Goal: Find contact information: Find contact information

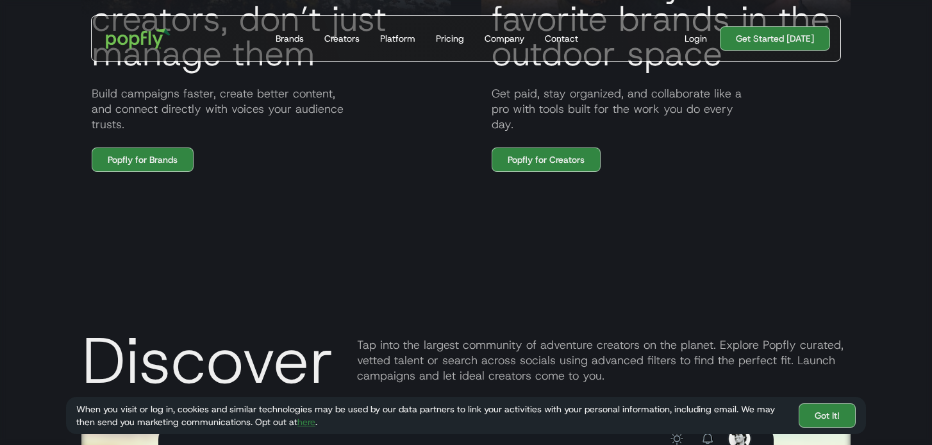
scroll to position [1150, 0]
click at [172, 161] on link "Popfly for Brands" at bounding box center [143, 159] width 102 height 24
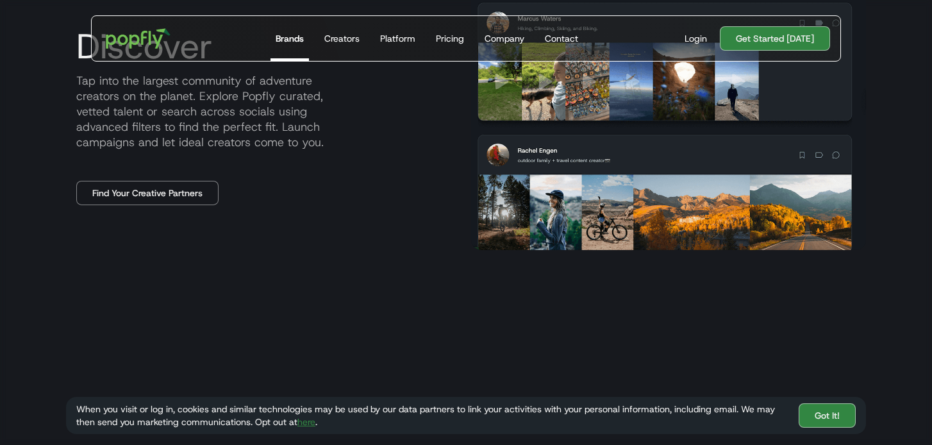
scroll to position [670, 0]
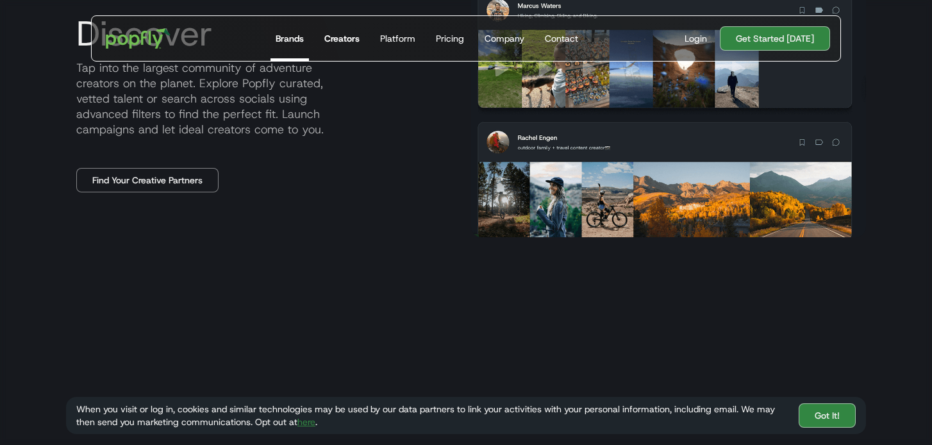
click at [334, 43] on div "Creators" at bounding box center [341, 38] width 35 height 13
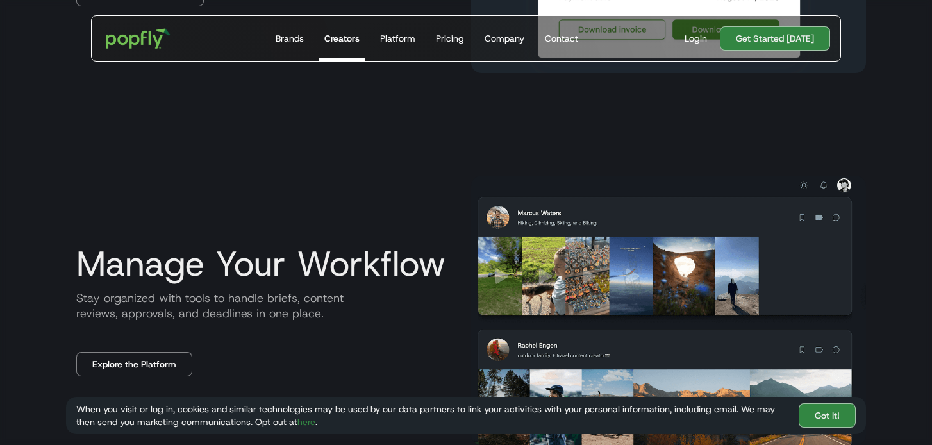
scroll to position [1566, 0]
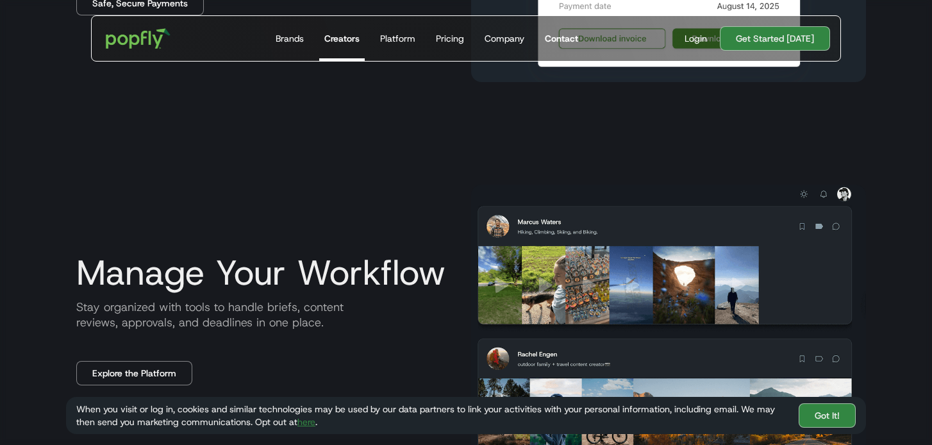
click at [559, 39] on div "Contact" at bounding box center [561, 38] width 33 height 13
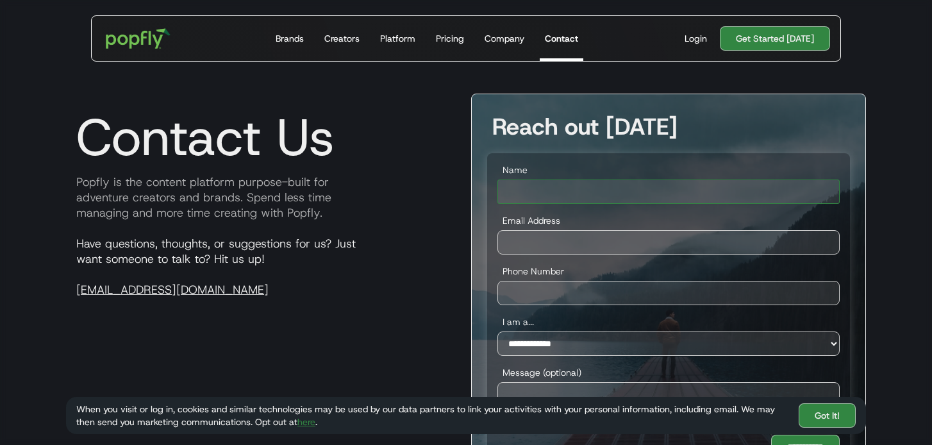
click at [693, 197] on input "Name" at bounding box center [668, 191] width 342 height 24
click at [650, 153] on form "**********" at bounding box center [668, 311] width 363 height 316
click at [699, 199] on input "Name" at bounding box center [668, 191] width 342 height 24
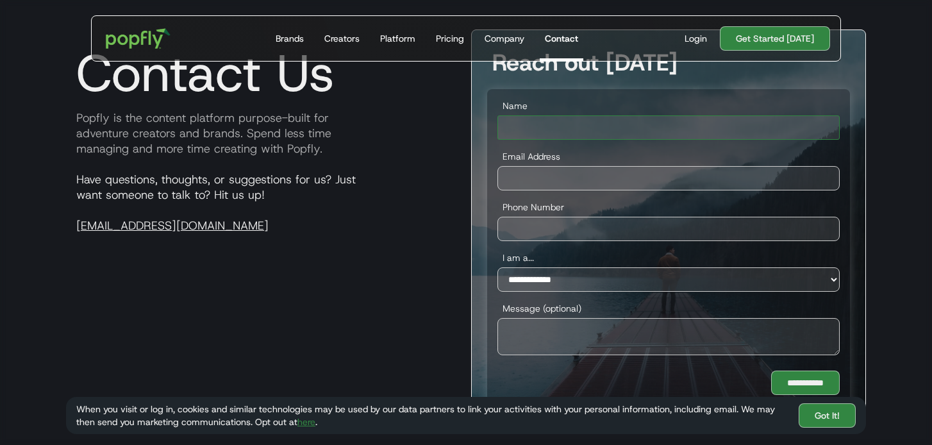
scroll to position [63, 0]
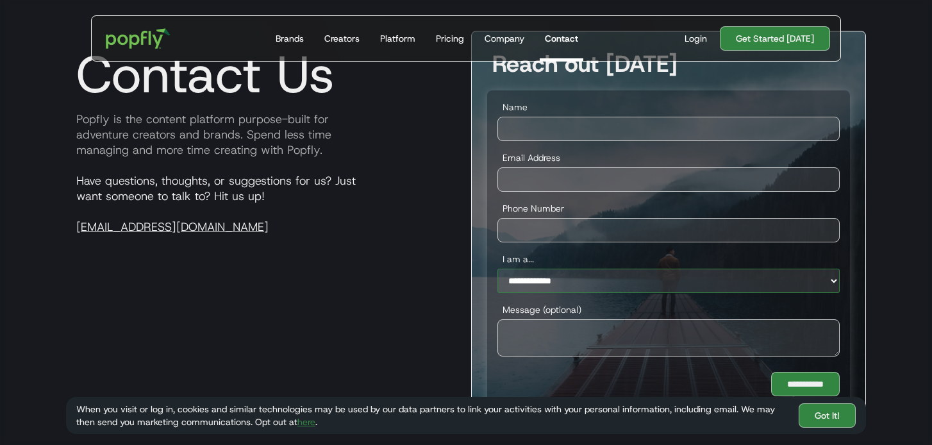
click at [772, 281] on select "**********" at bounding box center [668, 281] width 342 height 24
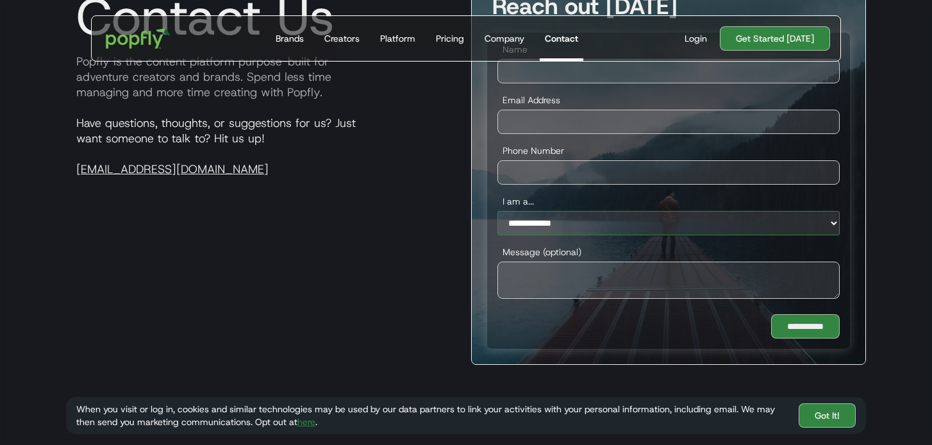
scroll to position [120, 0]
click at [533, 281] on textarea "Message (optional)" at bounding box center [668, 280] width 342 height 37
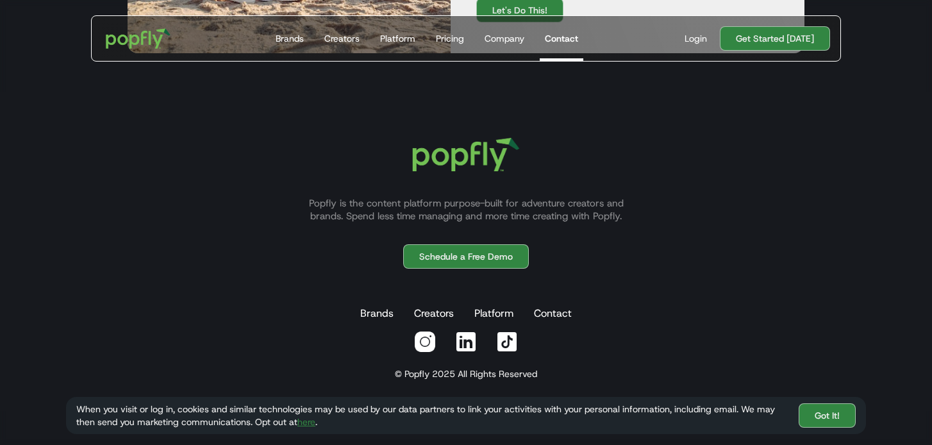
scroll to position [777, 0]
